Goal: Information Seeking & Learning: Learn about a topic

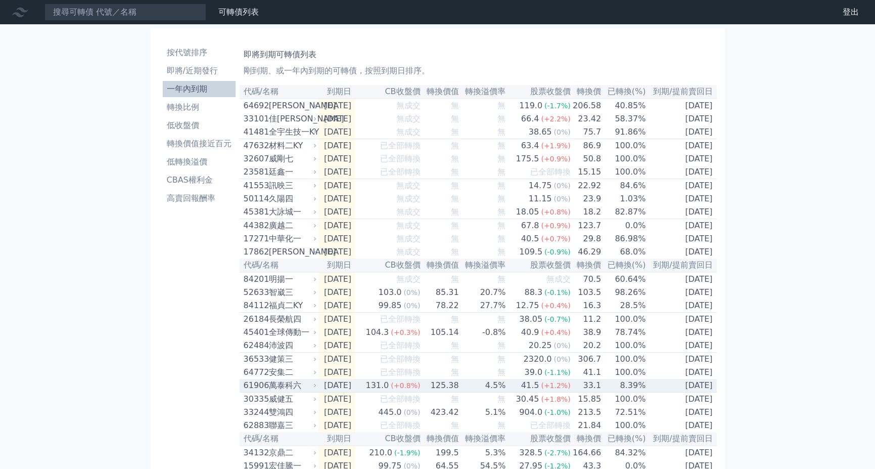
click at [270, 391] on div "萬泰科六" at bounding box center [291, 385] width 45 height 12
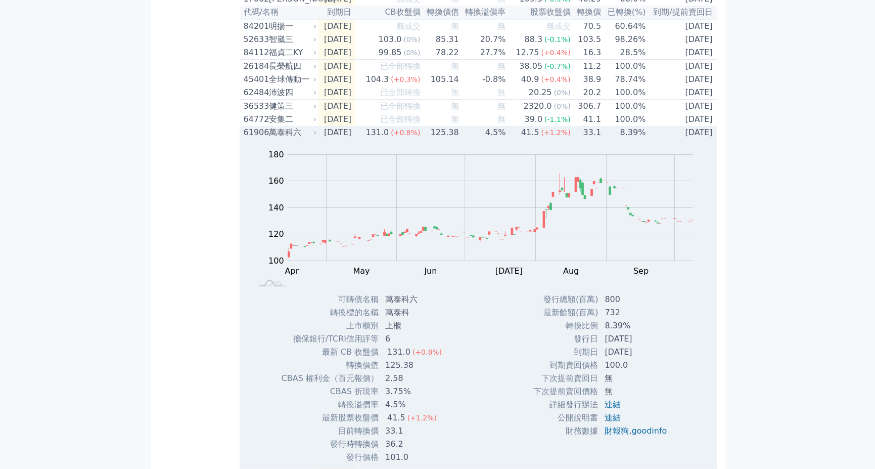
scroll to position [337, 0]
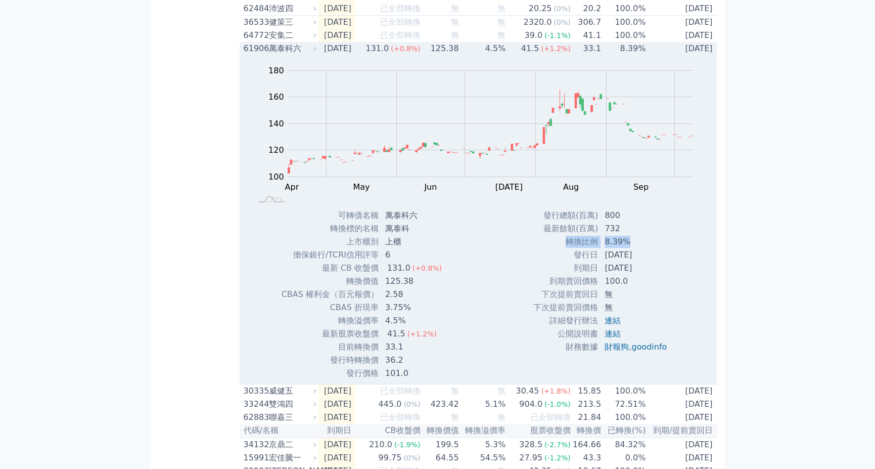
drag, startPoint x: 564, startPoint y: 261, endPoint x: 654, endPoint y: 261, distance: 90.0
click at [654, 248] on tr "轉換比例 8.39%" at bounding box center [604, 241] width 142 height 13
click at [654, 248] on td "8.39%" at bounding box center [637, 241] width 76 height 13
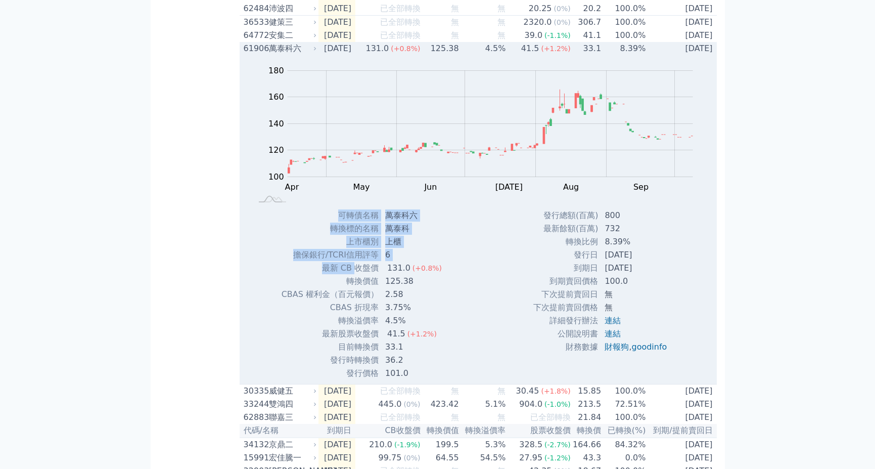
drag, startPoint x: 353, startPoint y: 286, endPoint x: 470, endPoint y: 288, distance: 116.8
click at [470, 288] on div "Zoom Out 100 80 90 100 110 120 130 140 200 160 180 60 L Apr May Jun Jul Aug Sep…" at bounding box center [478, 217] width 477 height 325
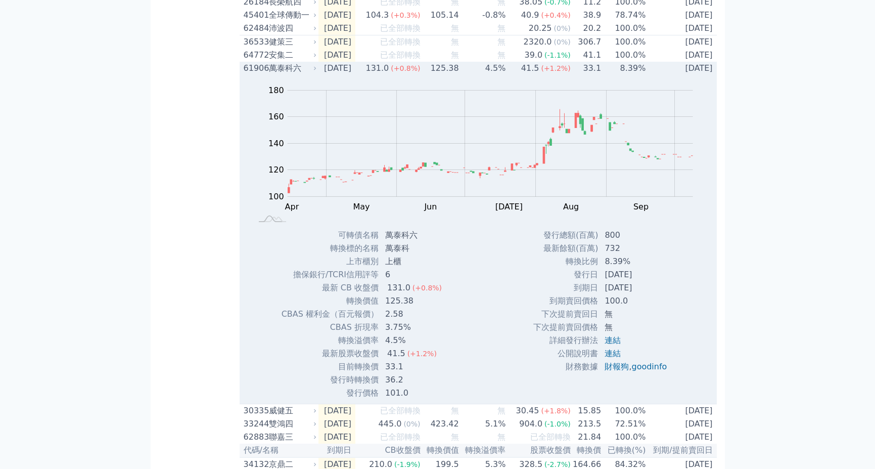
scroll to position [0, 0]
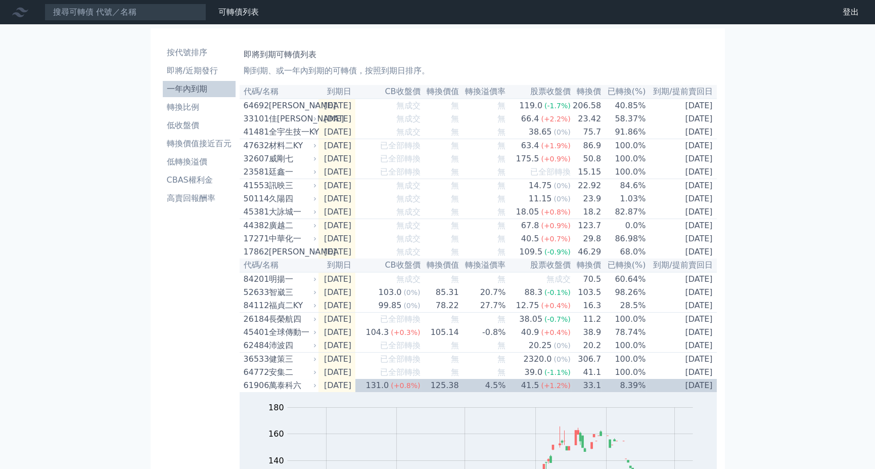
click at [17, 14] on icon at bounding box center [20, 13] width 16 height 10
